Goal: Information Seeking & Learning: Learn about a topic

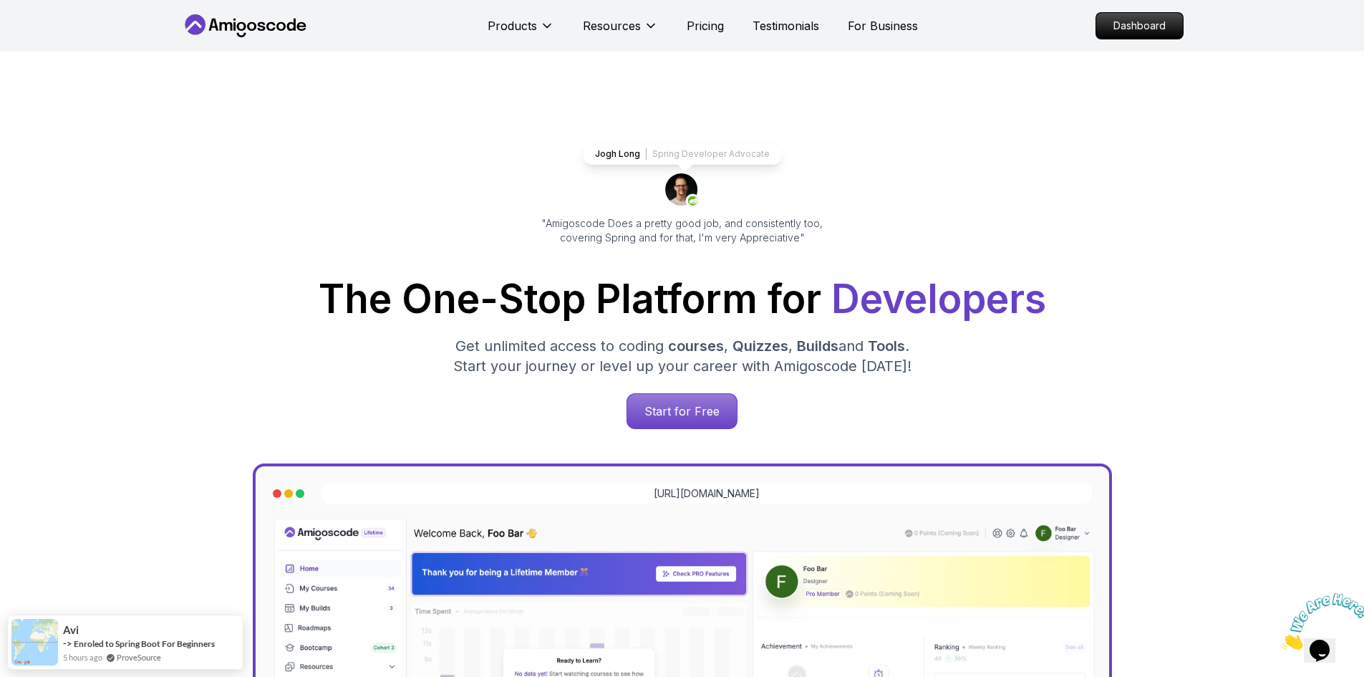
click at [1134, 32] on p "Dashboard" at bounding box center [1139, 26] width 87 height 26
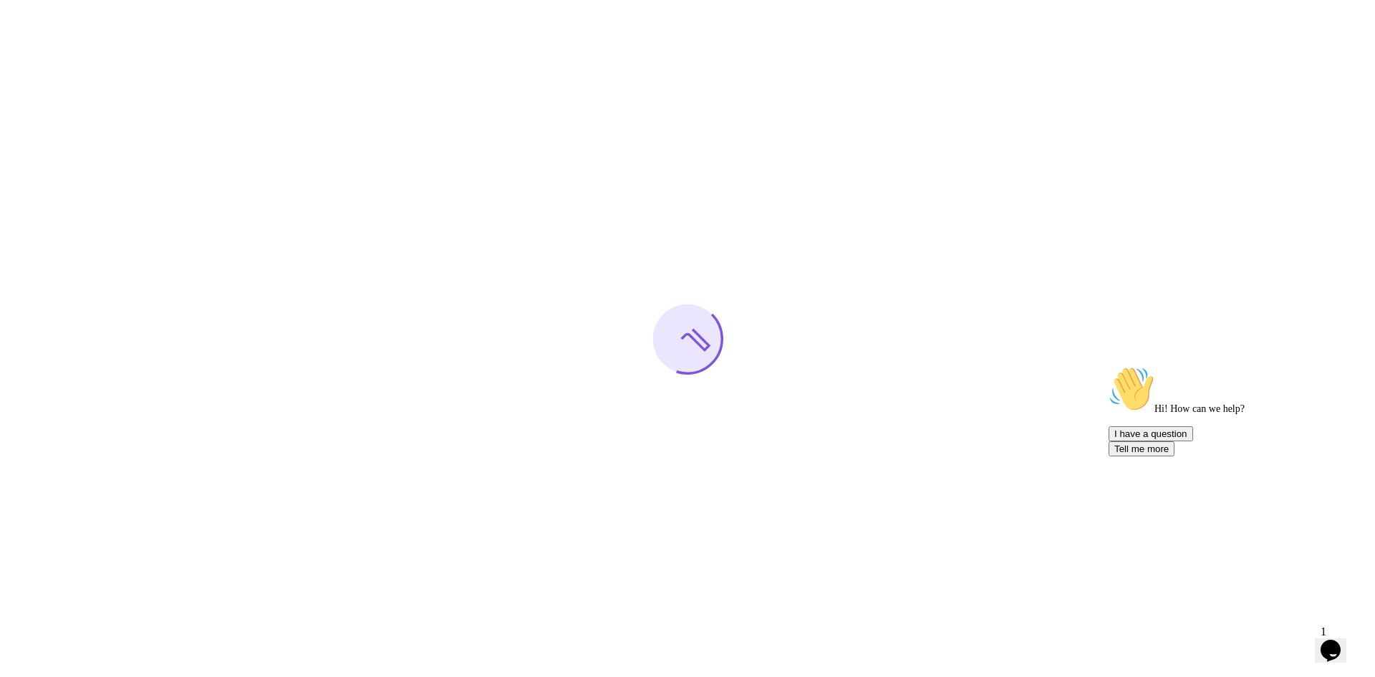
click at [1109, 366] on icon "Chat attention grabber" at bounding box center [1109, 366] width 0 height 0
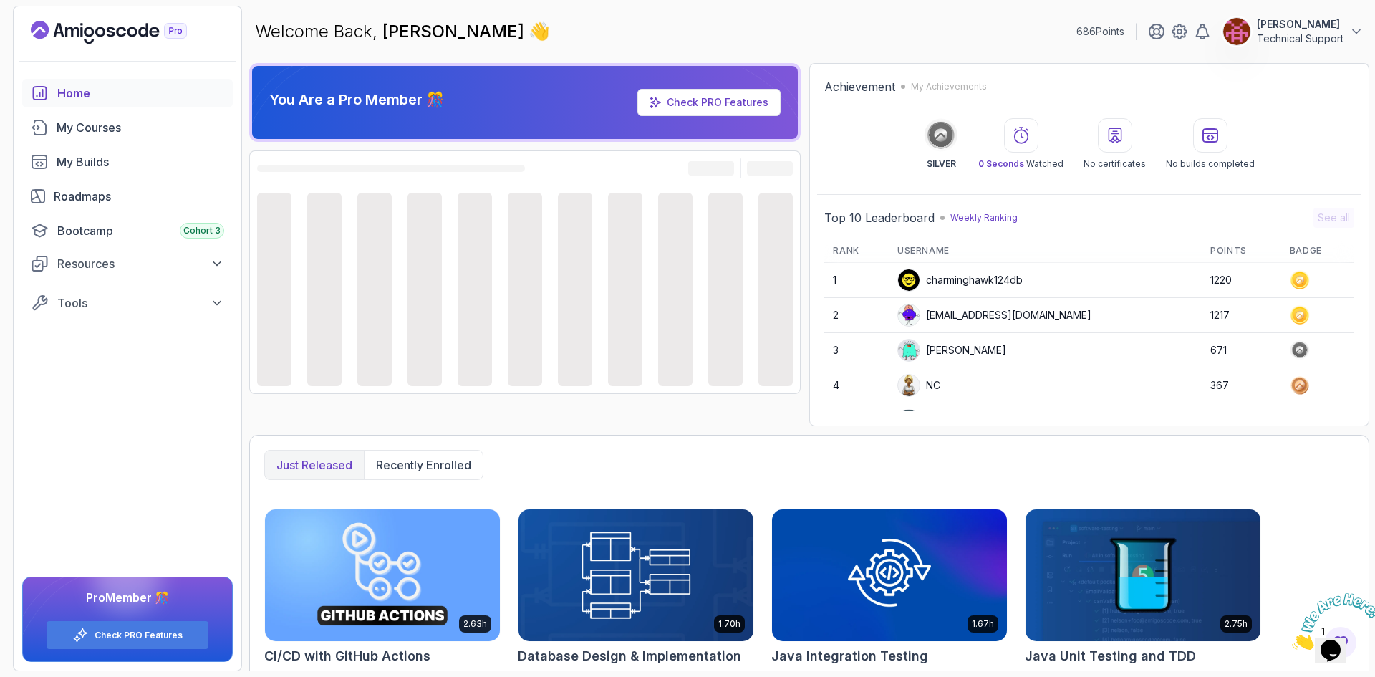
click at [1292, 640] on icon "Close" at bounding box center [1292, 646] width 0 height 12
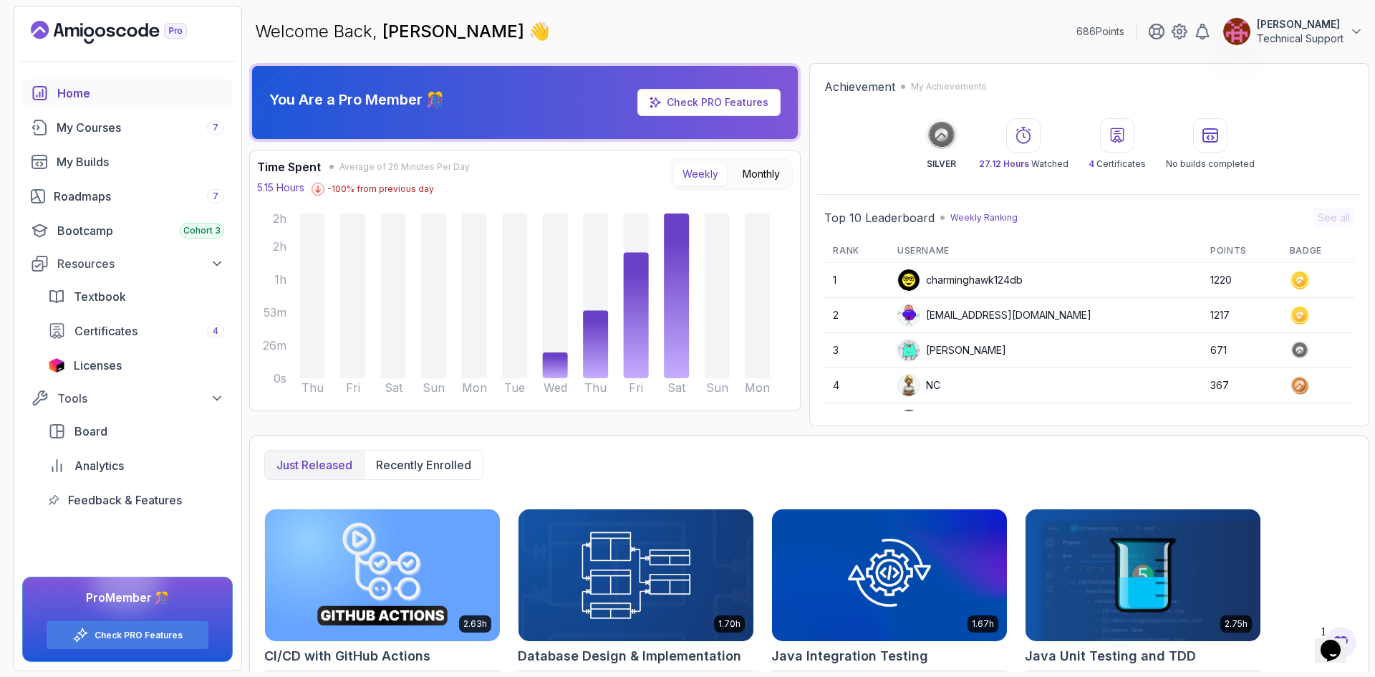
click at [711, 437] on div "Just released Recently enrolled 2.63h CI/CD with GitHub Actions Start course 1.…" at bounding box center [809, 674] width 1120 height 478
click at [117, 135] on div "My Courses 7" at bounding box center [141, 127] width 168 height 17
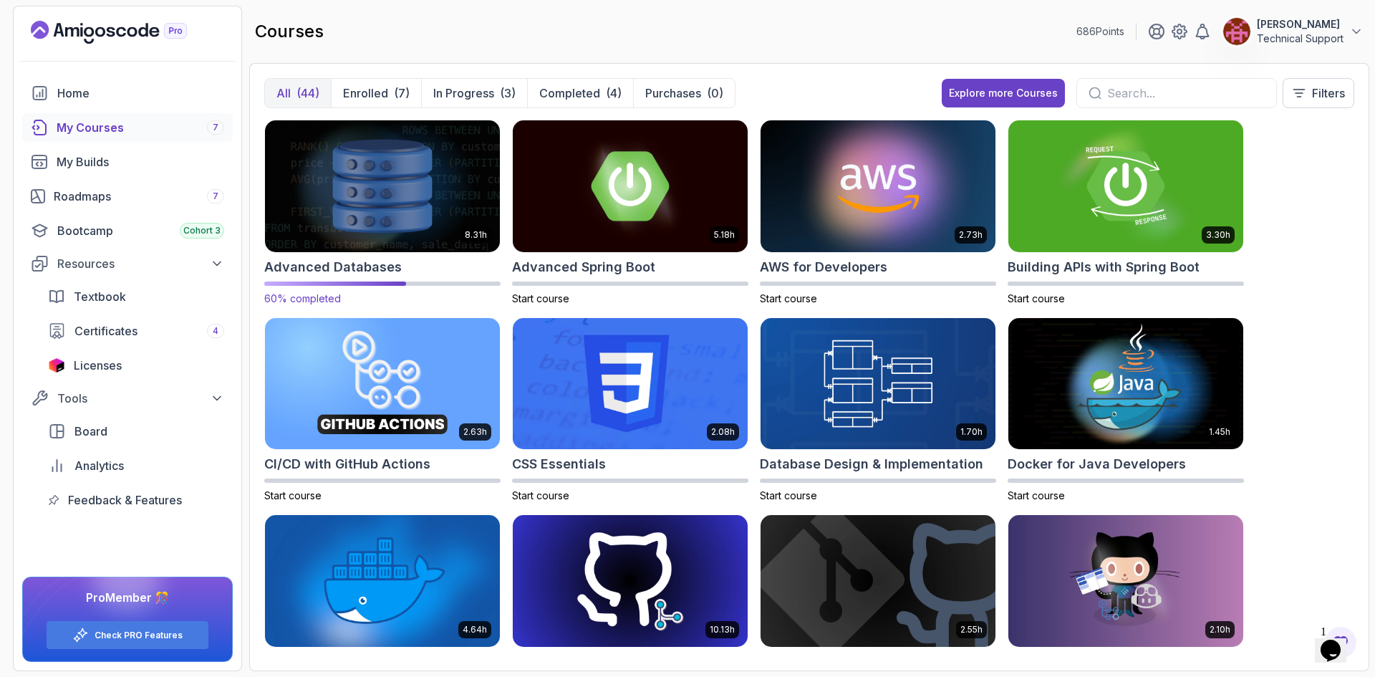
click at [390, 199] on img at bounding box center [382, 186] width 246 height 138
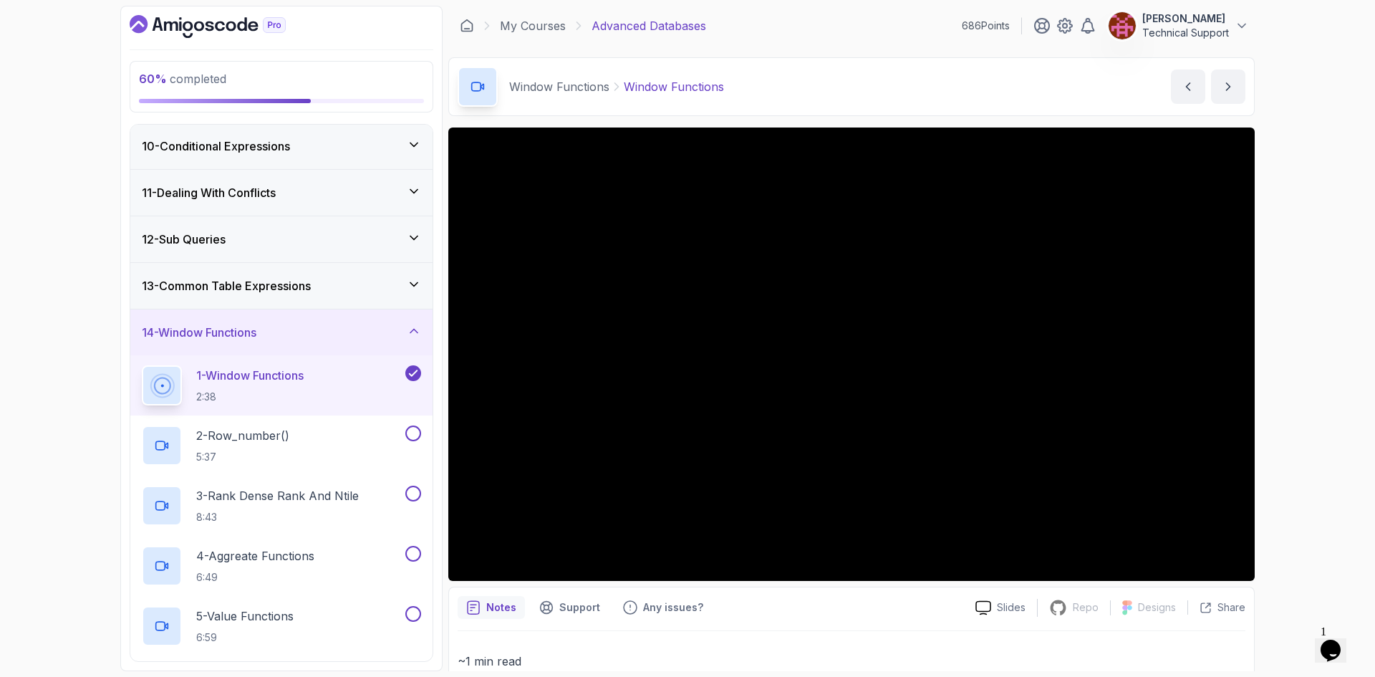
scroll to position [501, 0]
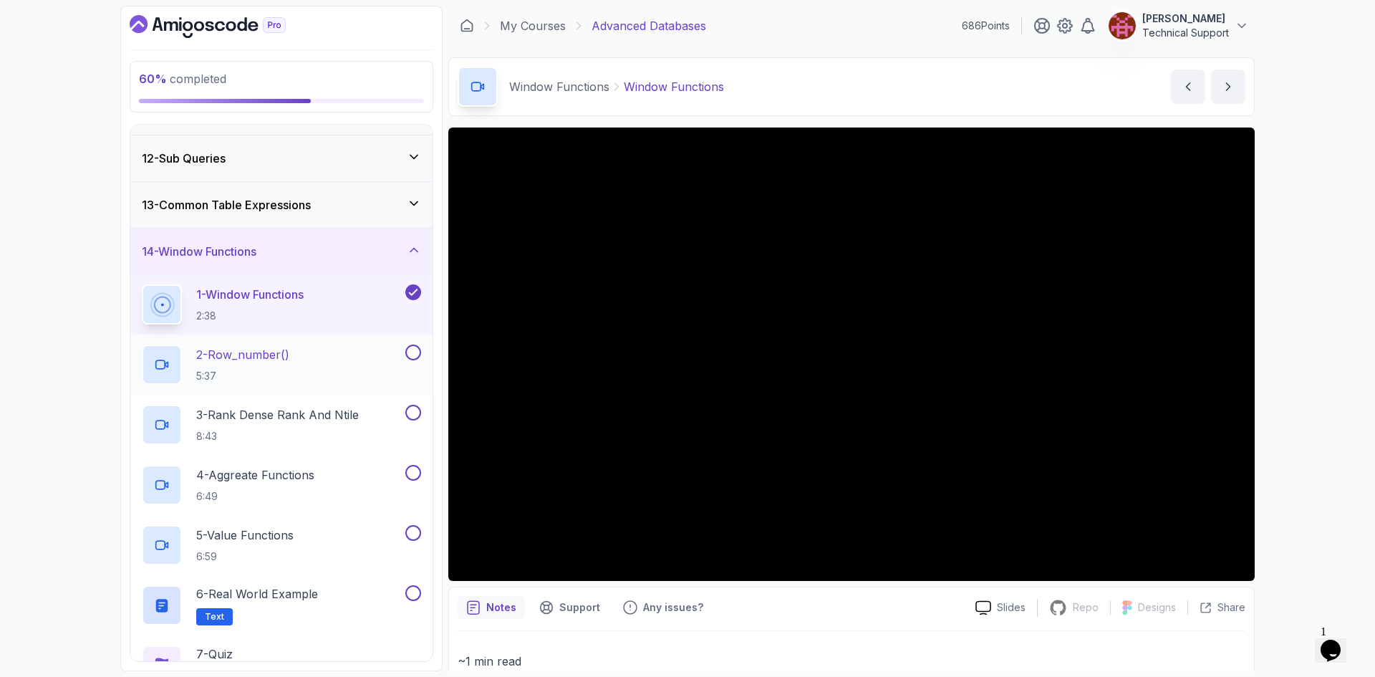
click at [330, 372] on div "2 - Row_number() 5:37" at bounding box center [272, 364] width 261 height 40
